Goal: Transaction & Acquisition: Purchase product/service

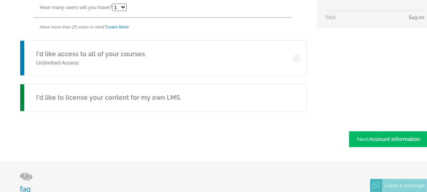
scroll to position [278, 0]
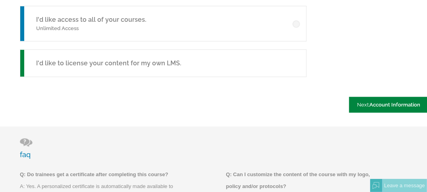
click at [398, 104] on span "Account Information" at bounding box center [394, 105] width 51 height 6
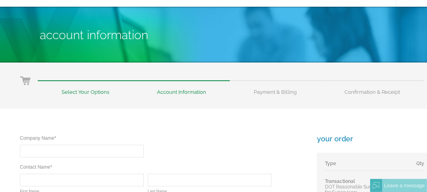
scroll to position [79, 0]
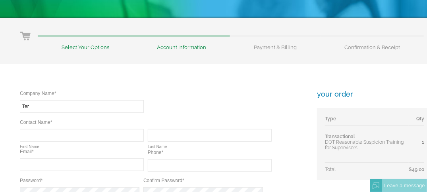
type input "TerraCore Energy LLC"
click at [88, 136] on input "[PERSON_NAME]" at bounding box center [82, 135] width 124 height 13
type input "Jessica"
type input "A"
type input "Smith"
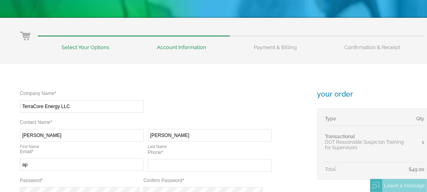
type input "ap@terracoreenergy.com"
type input "(903) 981-0440"
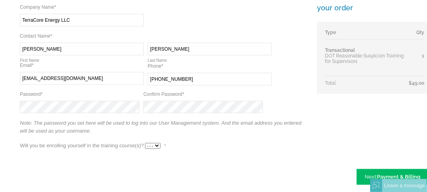
scroll to position [206, 0]
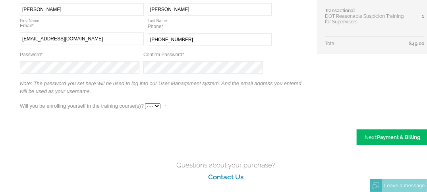
click at [158, 106] on select "- - - Yes No" at bounding box center [152, 107] width 15 height 6
select select "Yes"
click at [145, 104] on select "- - - Yes No" at bounding box center [152, 107] width 15 height 6
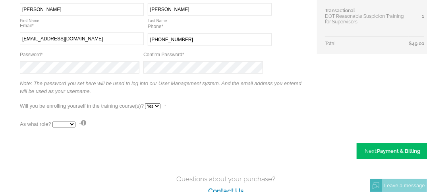
click at [67, 123] on select "--- Teacher Student" at bounding box center [63, 125] width 23 height 6
select select "True"
click at [52, 122] on select "--- Teacher Student" at bounding box center [63, 125] width 23 height 6
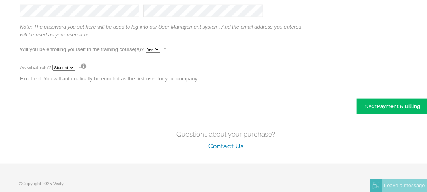
scroll to position [225, 0]
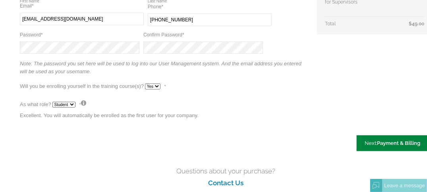
click at [381, 142] on span "Payment & Billing" at bounding box center [398, 143] width 43 height 6
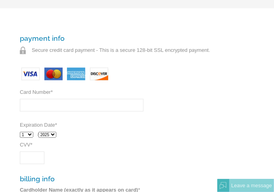
scroll to position [159, 0]
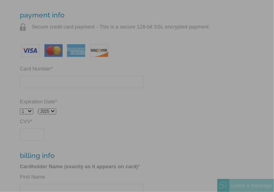
type input "[CREDIT_CARD_NUMBER]"
select select "2"
select select "2028"
type input "742"
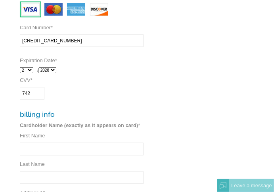
scroll to position [198, 0]
